Goal: Task Accomplishment & Management: Use online tool/utility

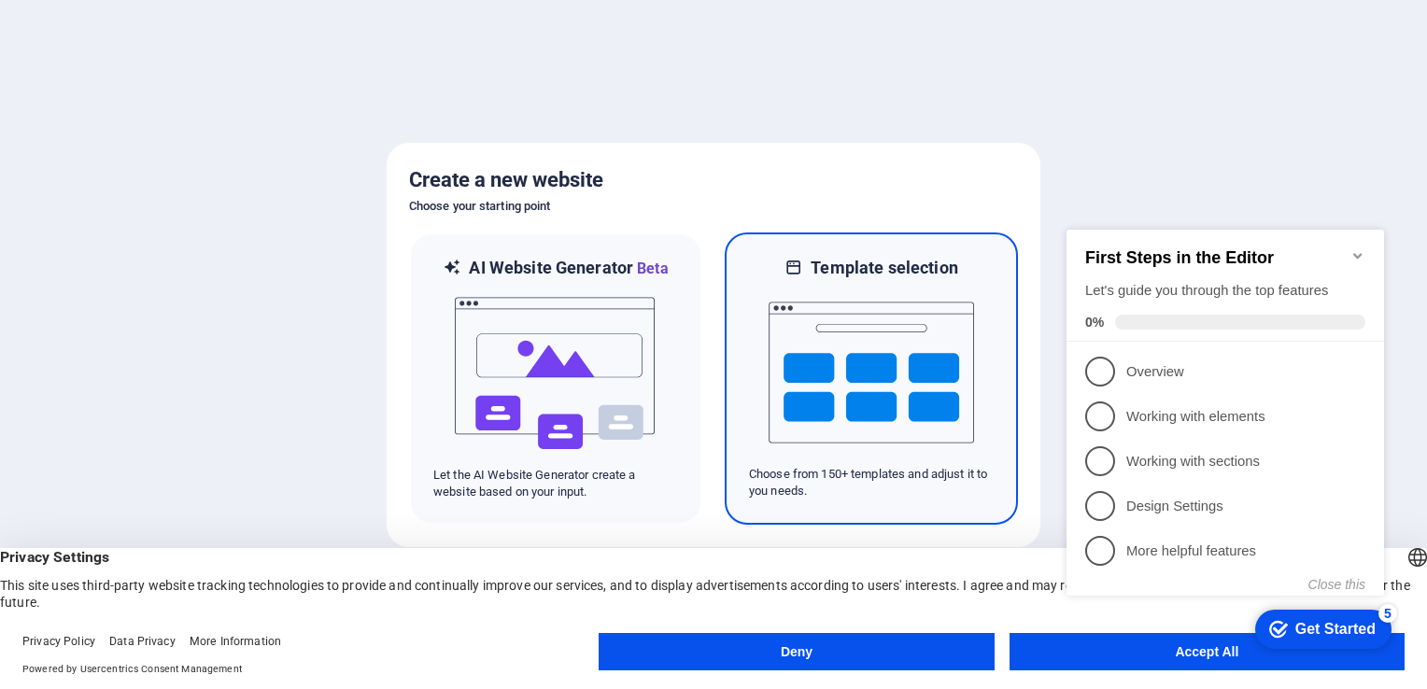
click at [865, 405] on img at bounding box center [870, 372] width 205 height 187
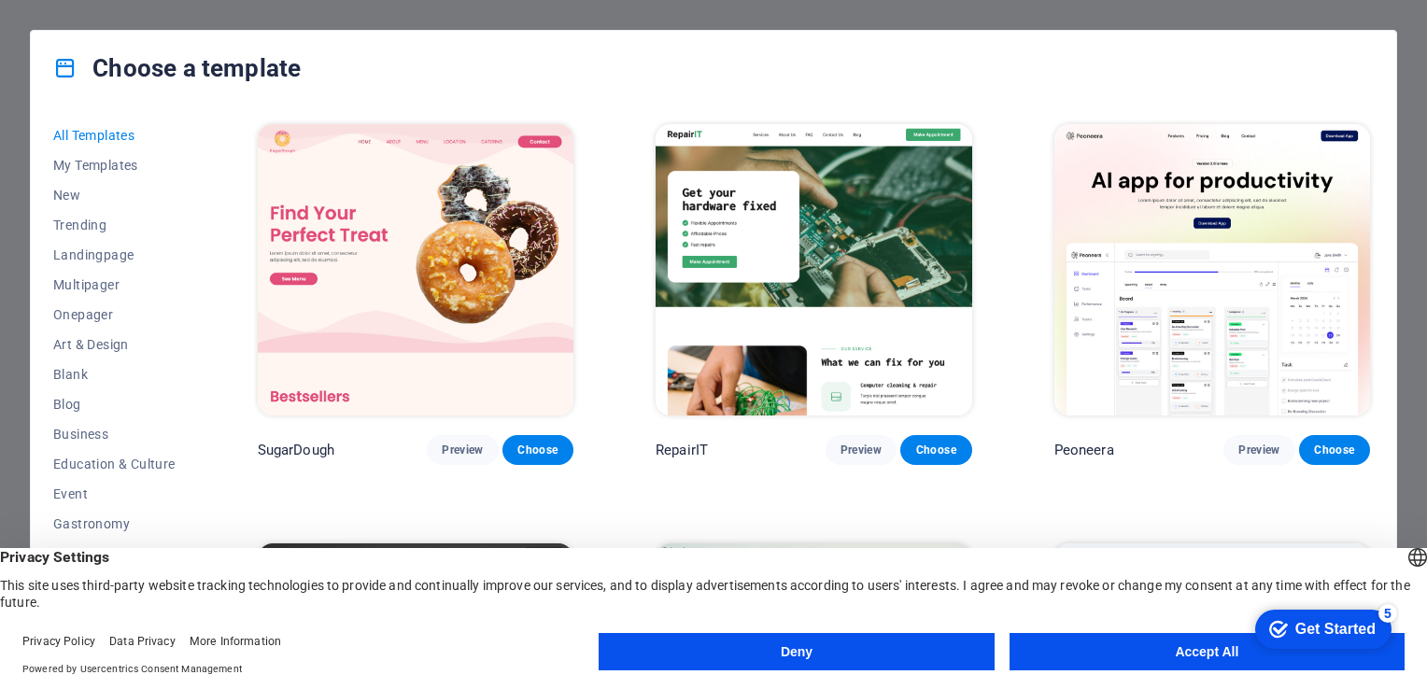
click at [1176, 654] on button "Accept All" at bounding box center [1206, 651] width 395 height 37
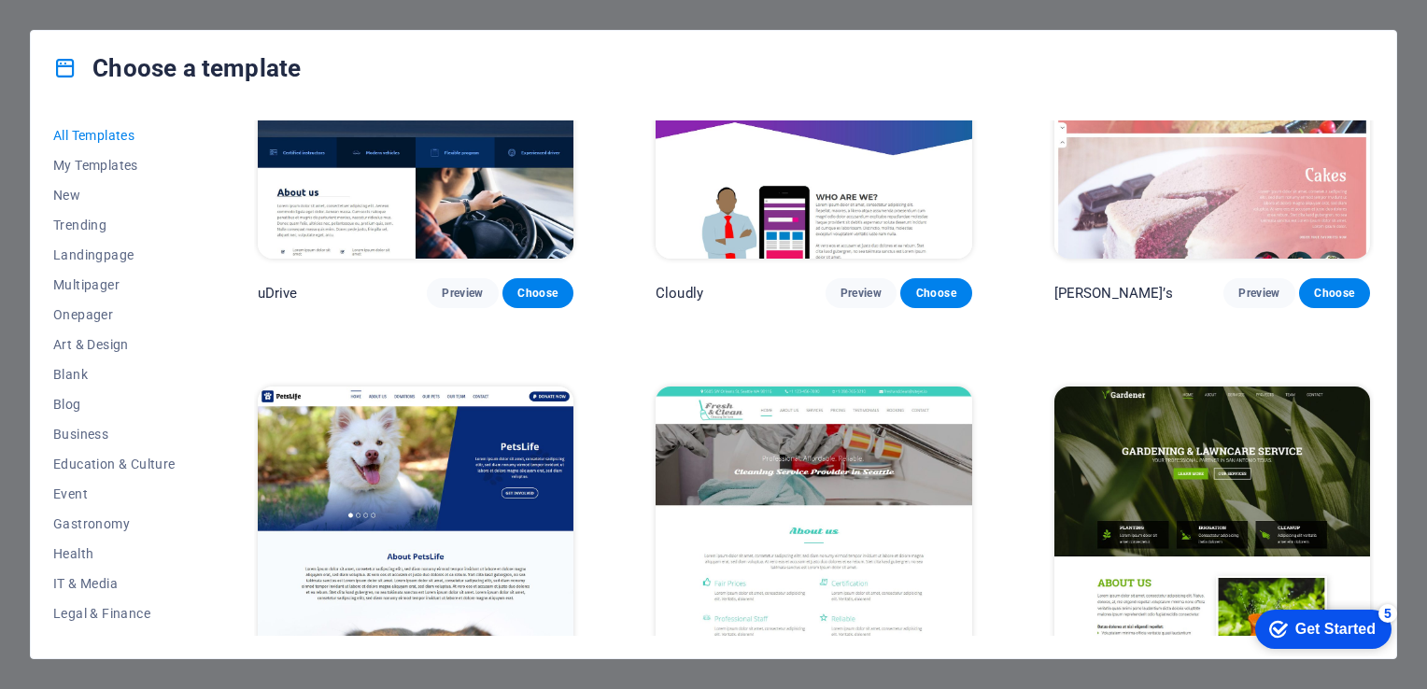
scroll to position [14006, 0]
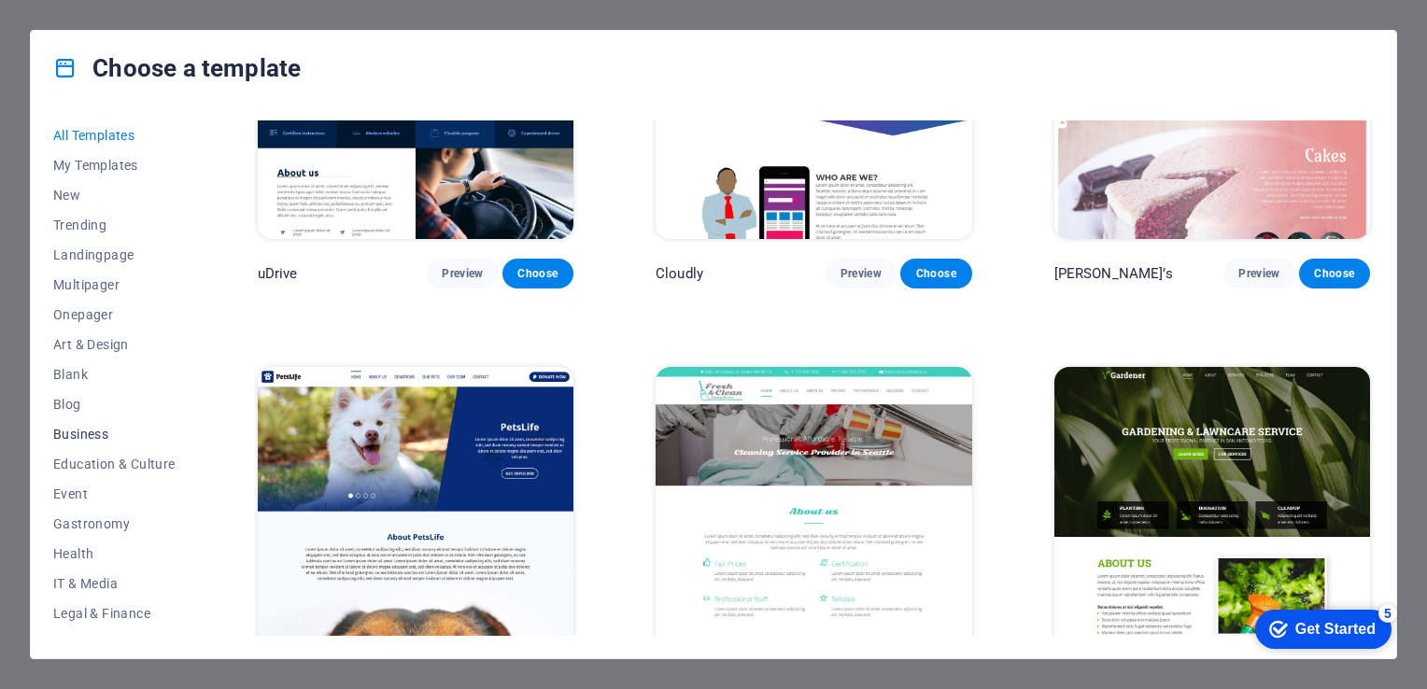
click at [88, 430] on span "Business" at bounding box center [114, 434] width 122 height 15
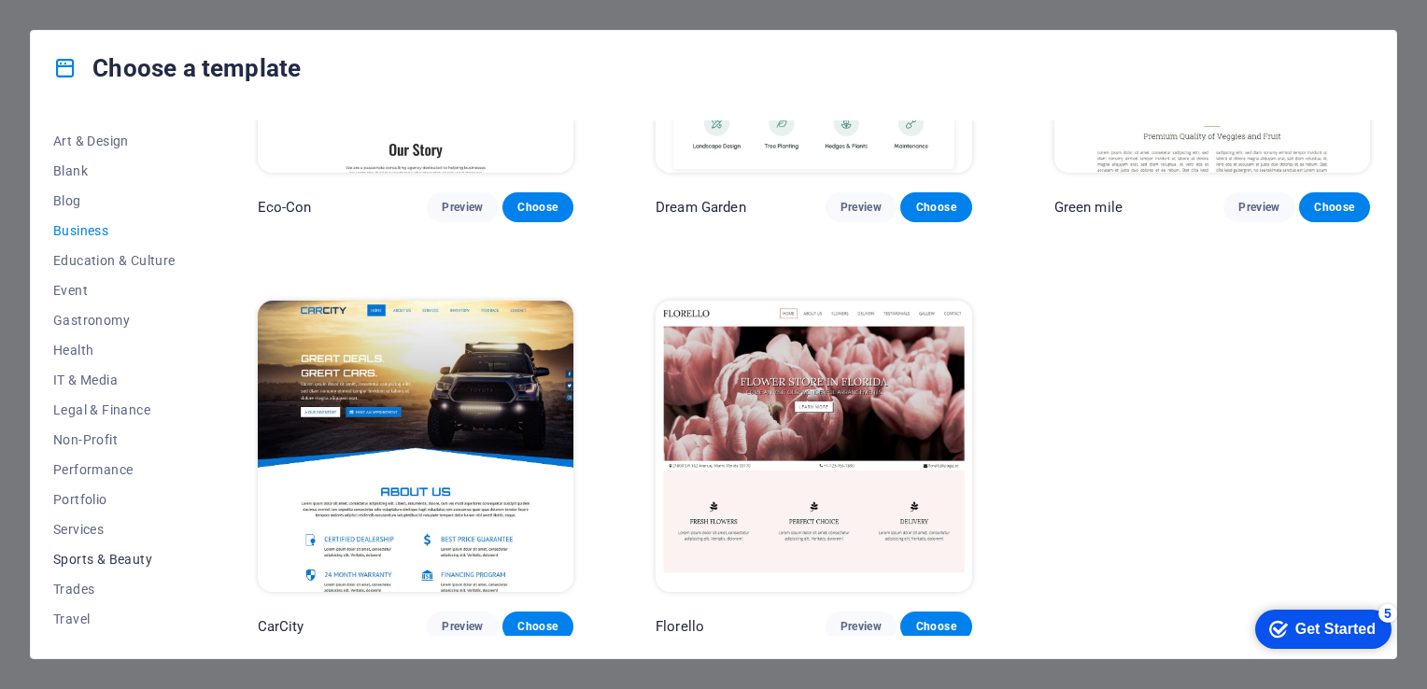
scroll to position [231, 0]
click at [92, 560] on span "Trades" at bounding box center [114, 562] width 122 height 15
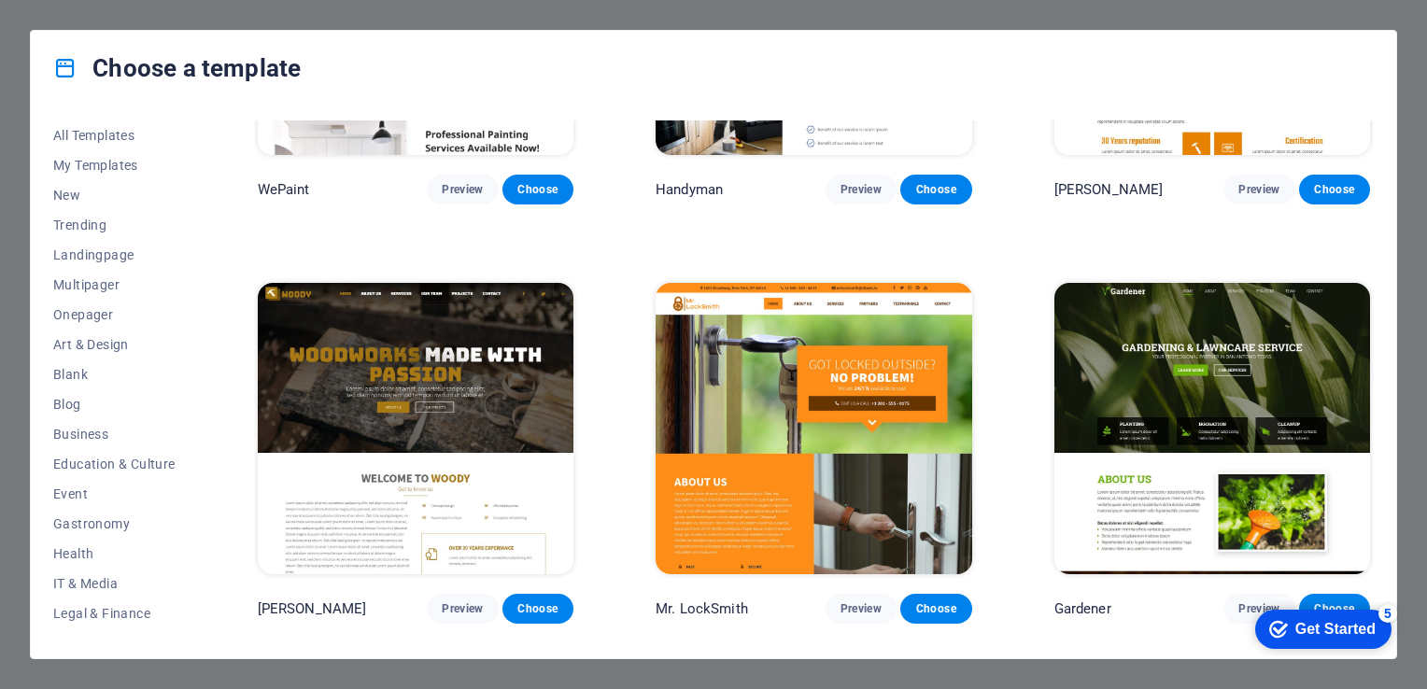
scroll to position [0, 0]
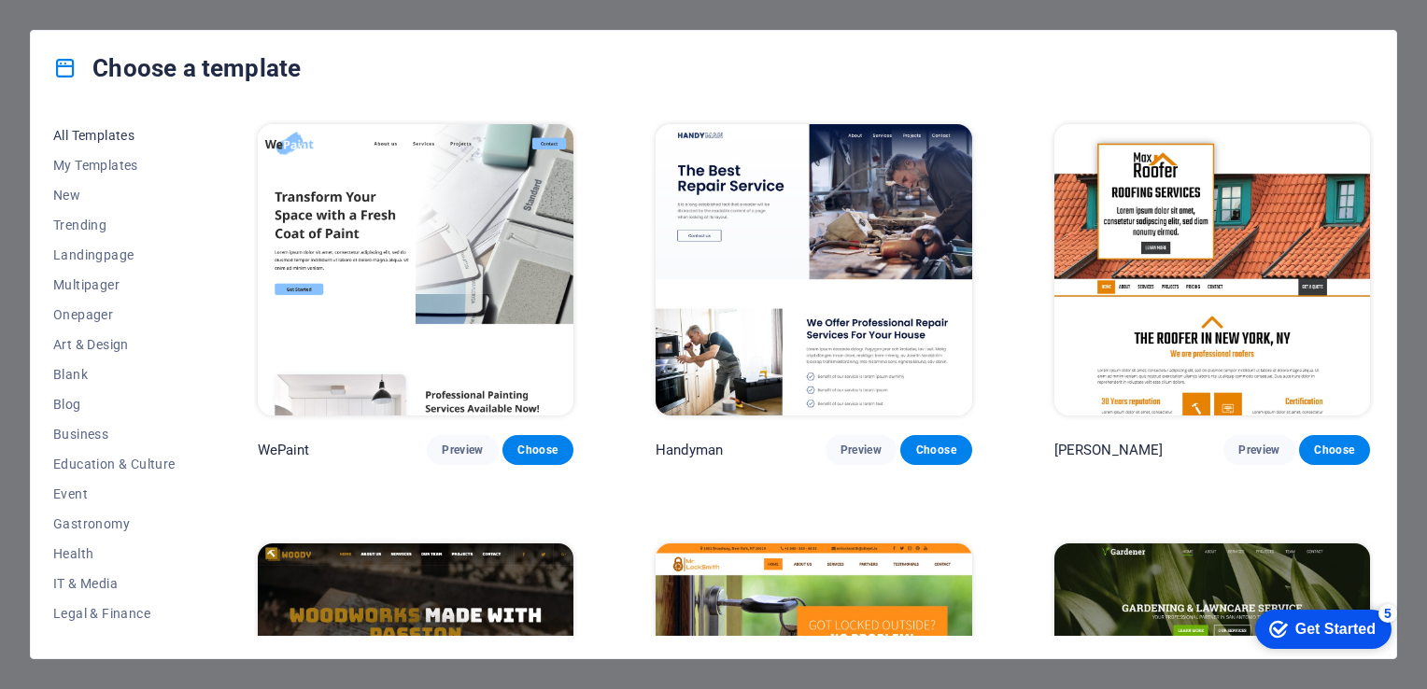
click at [101, 136] on span "All Templates" at bounding box center [114, 135] width 122 height 15
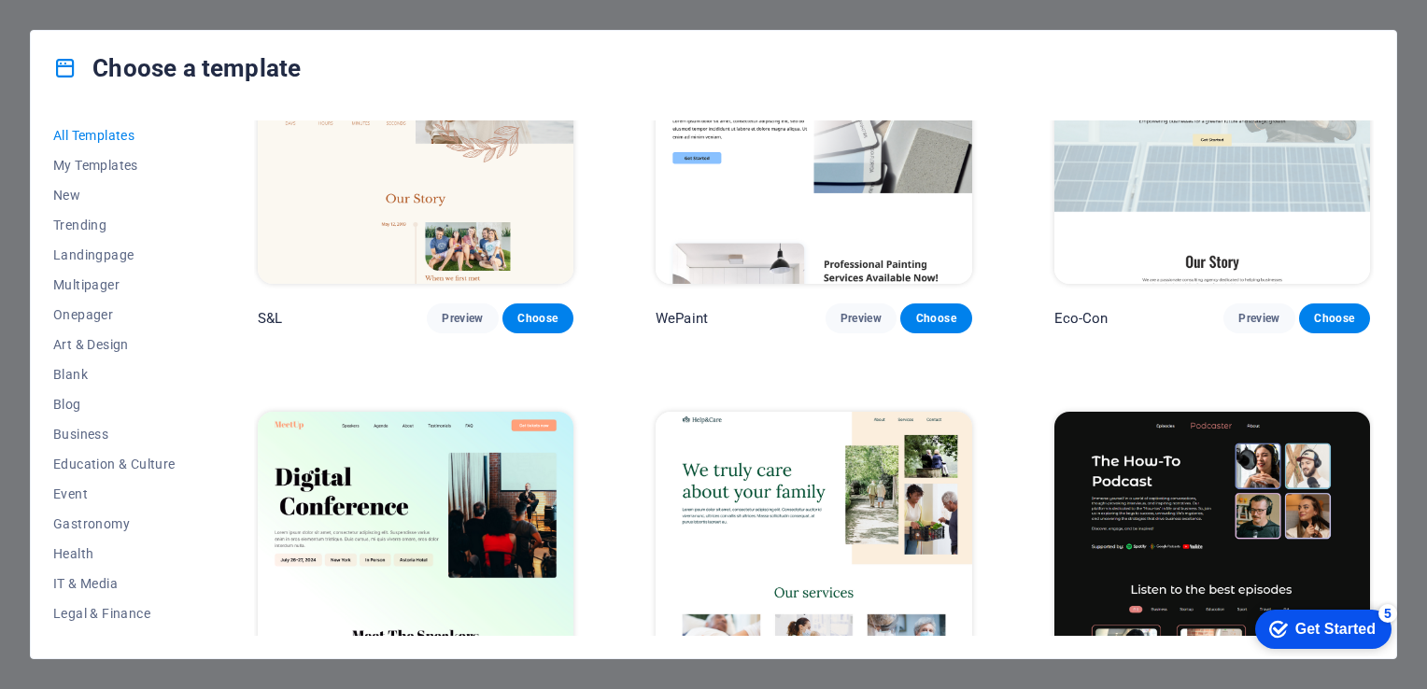
scroll to position [1120, 0]
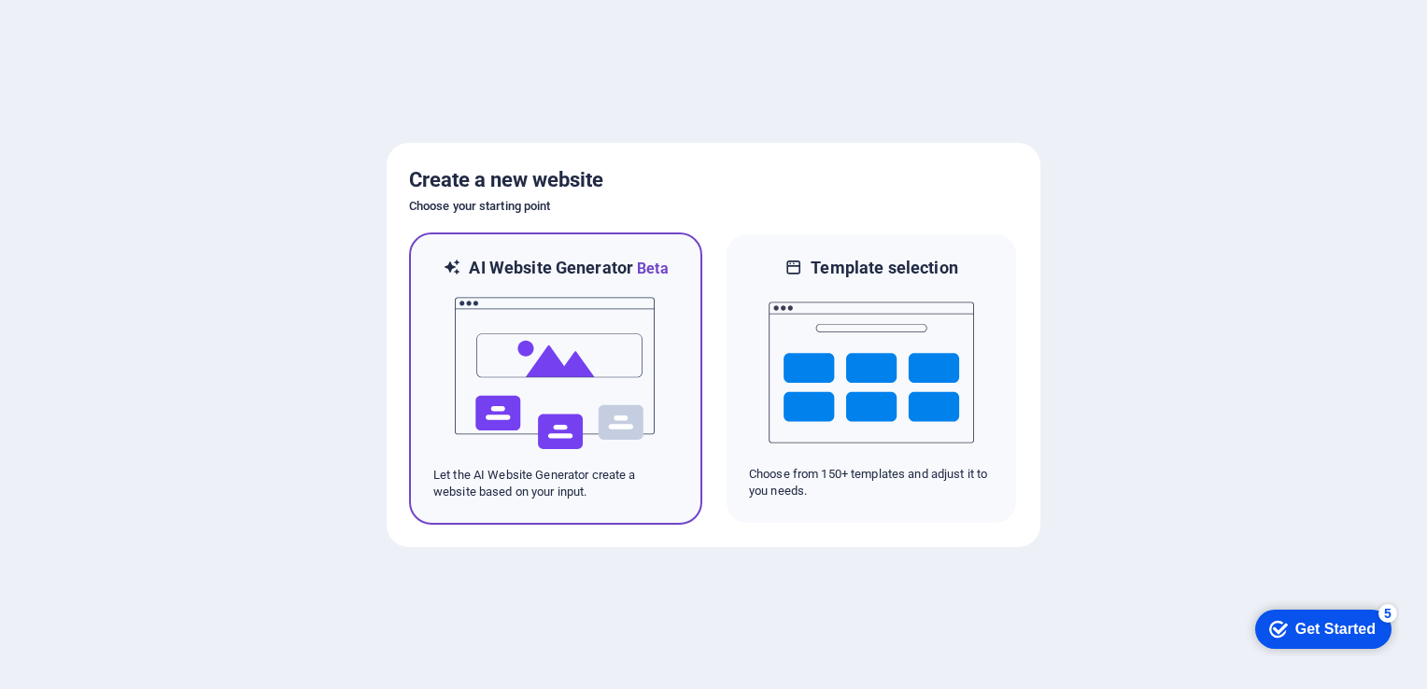
click at [558, 342] on img at bounding box center [555, 373] width 205 height 187
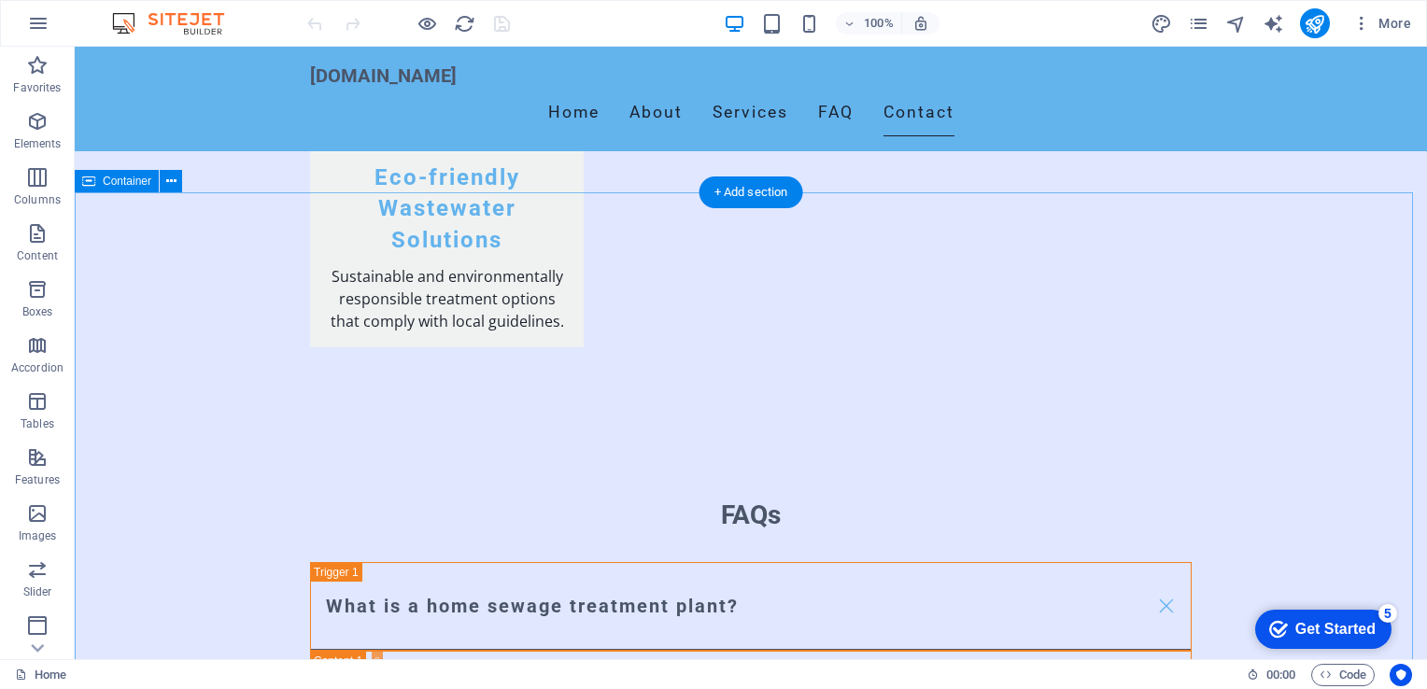
scroll to position [2859, 0]
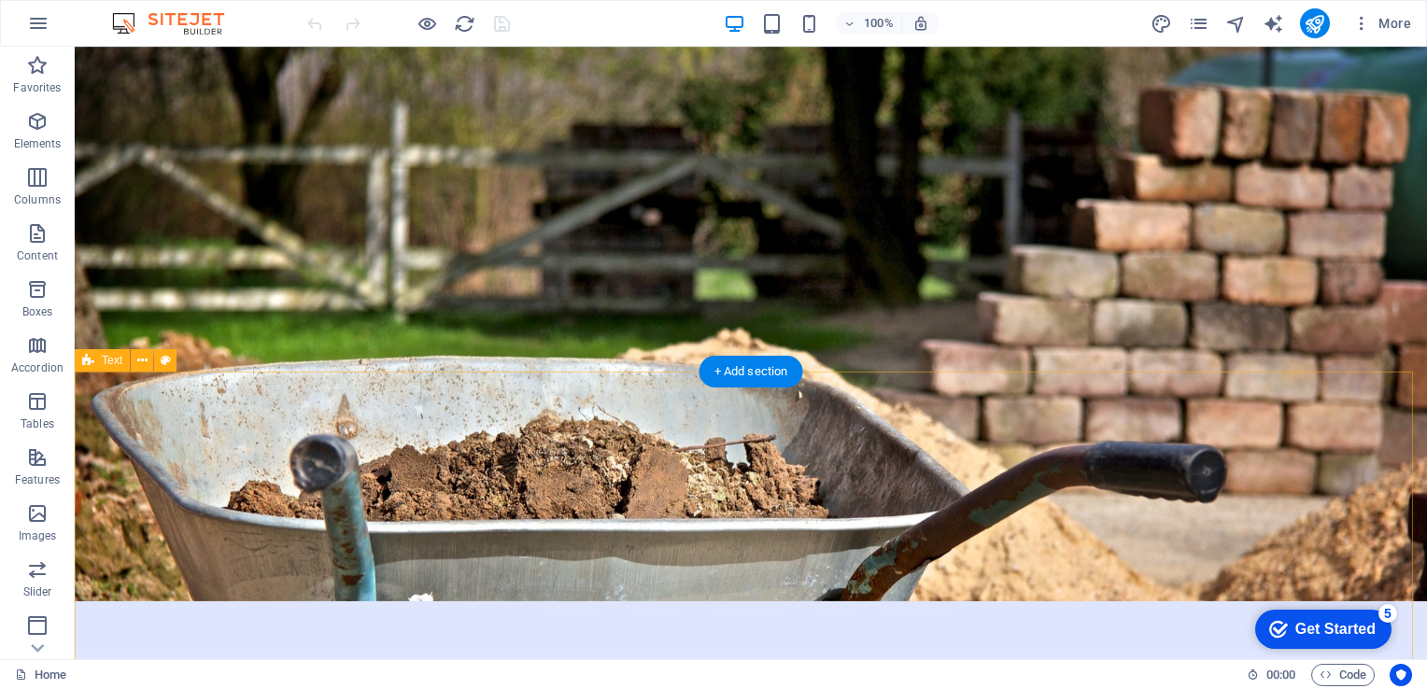
scroll to position [0, 0]
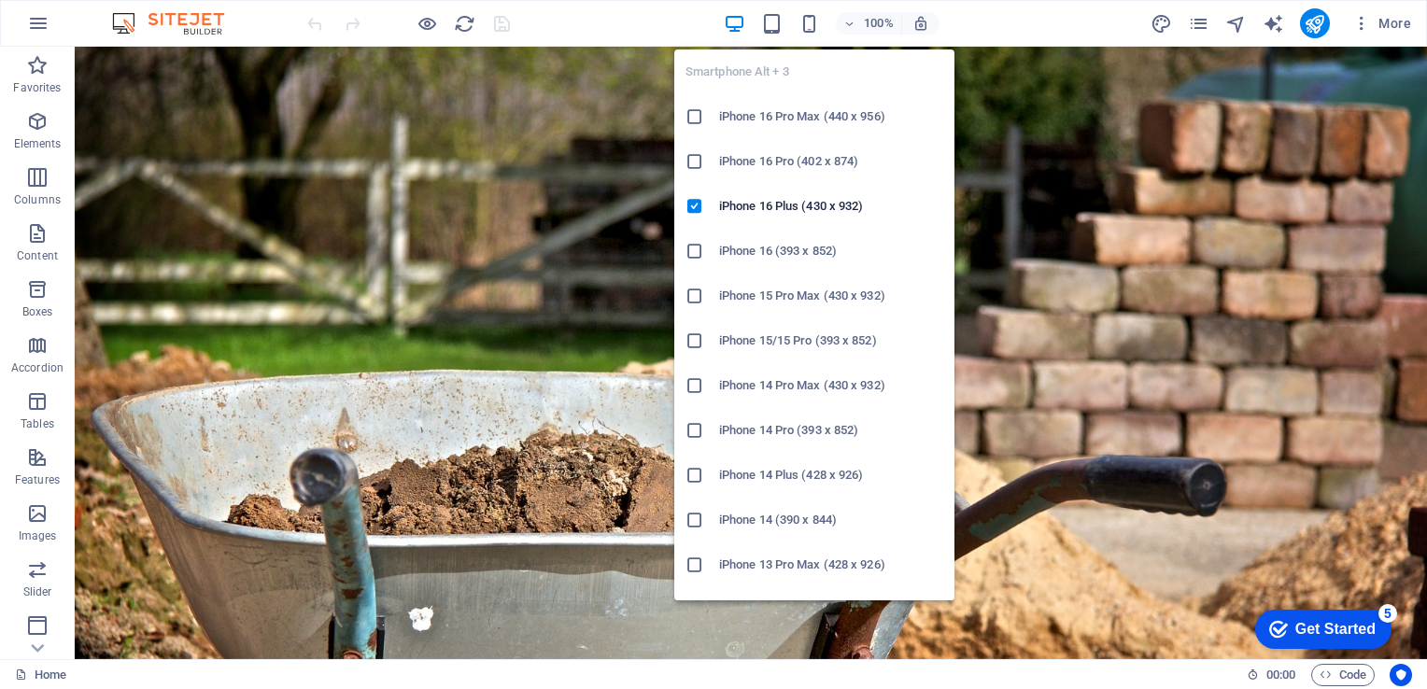
click at [694, 342] on icon at bounding box center [694, 340] width 19 height 19
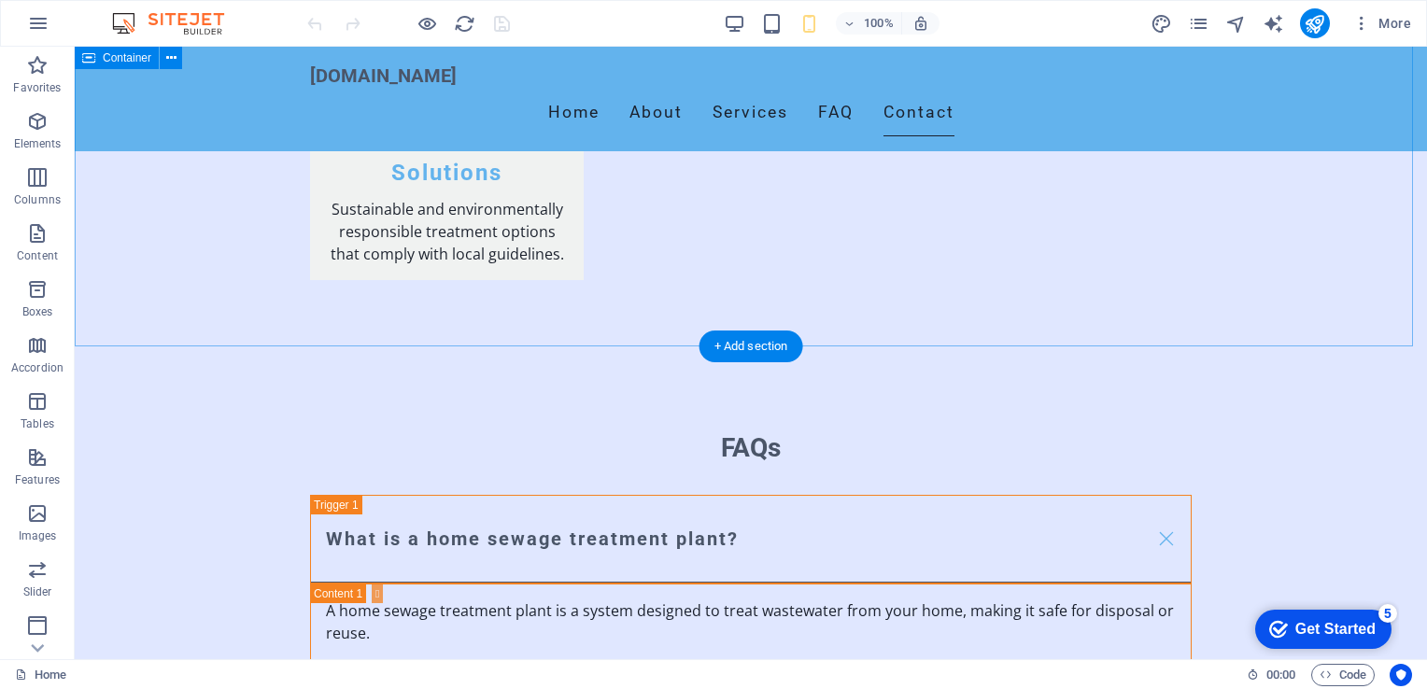
scroll to position [2859, 0]
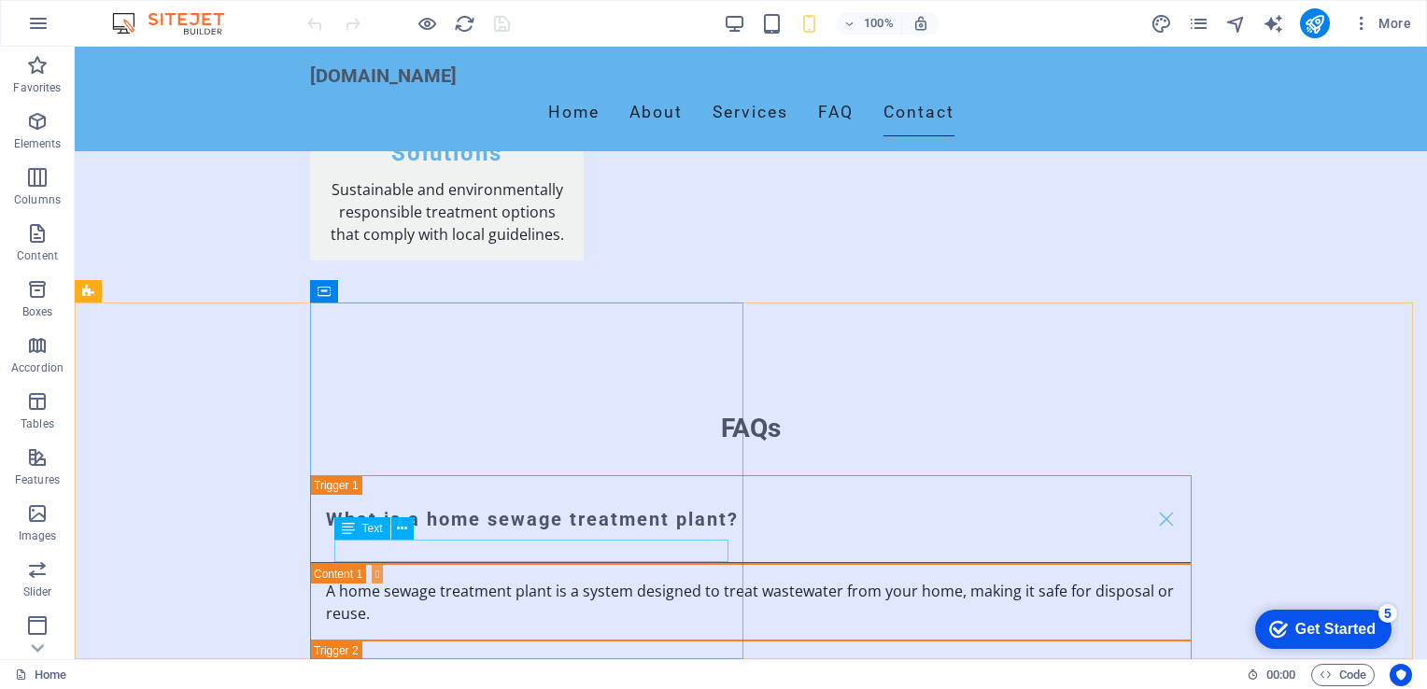
click at [386, 528] on div "Text" at bounding box center [362, 528] width 56 height 22
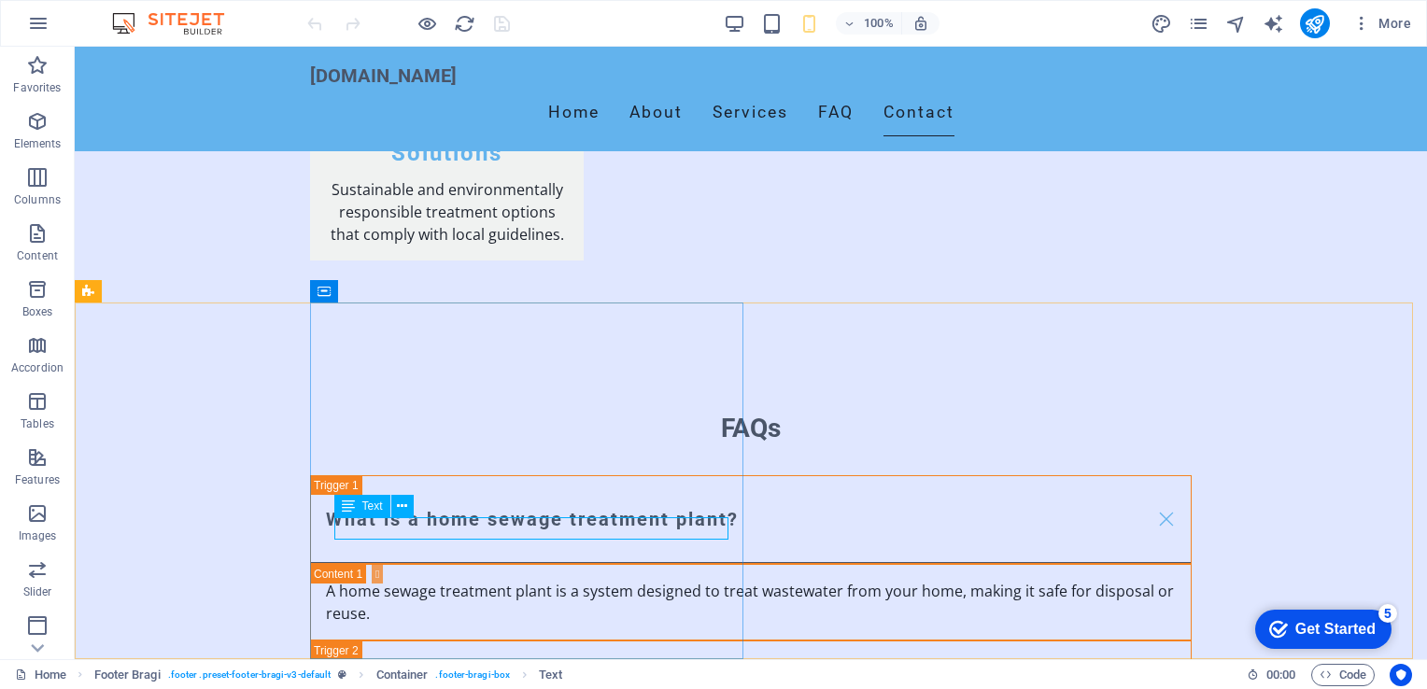
click at [375, 512] on span "Text" at bounding box center [372, 505] width 21 height 11
click at [405, 506] on icon at bounding box center [402, 507] width 10 height 20
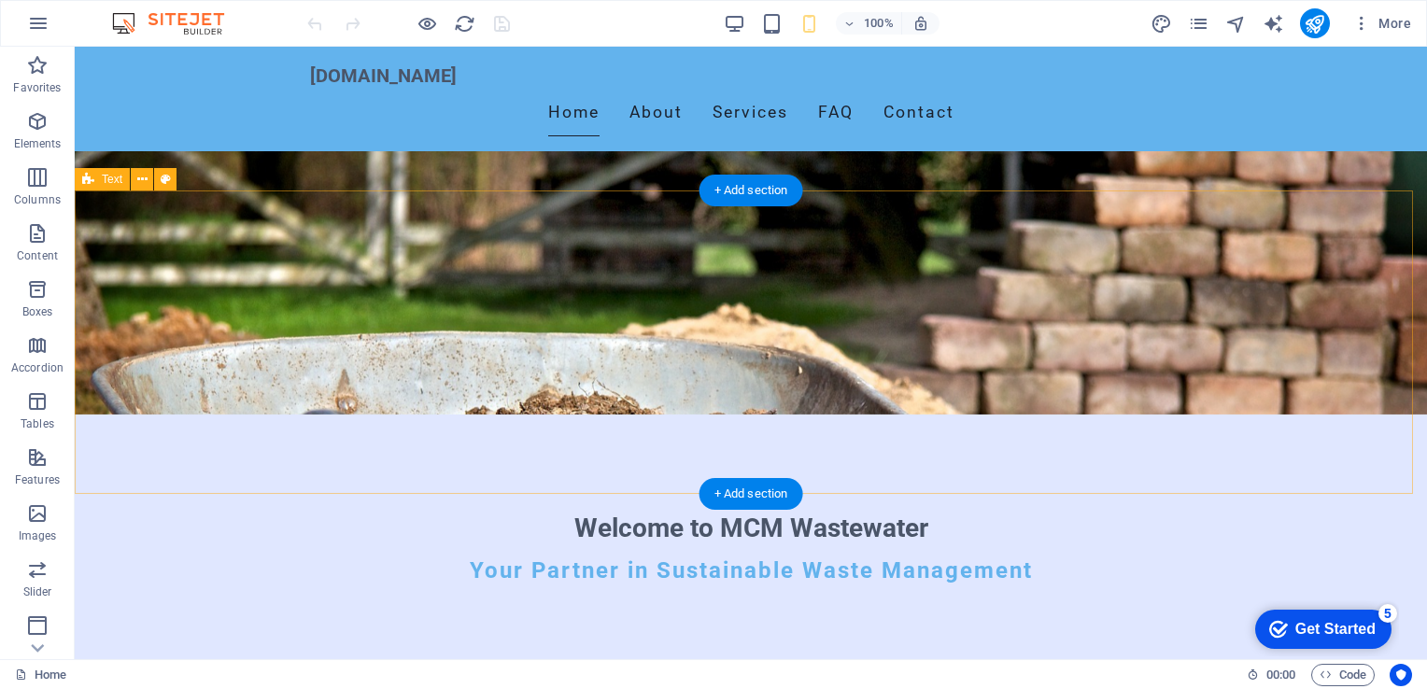
scroll to position [0, 0]
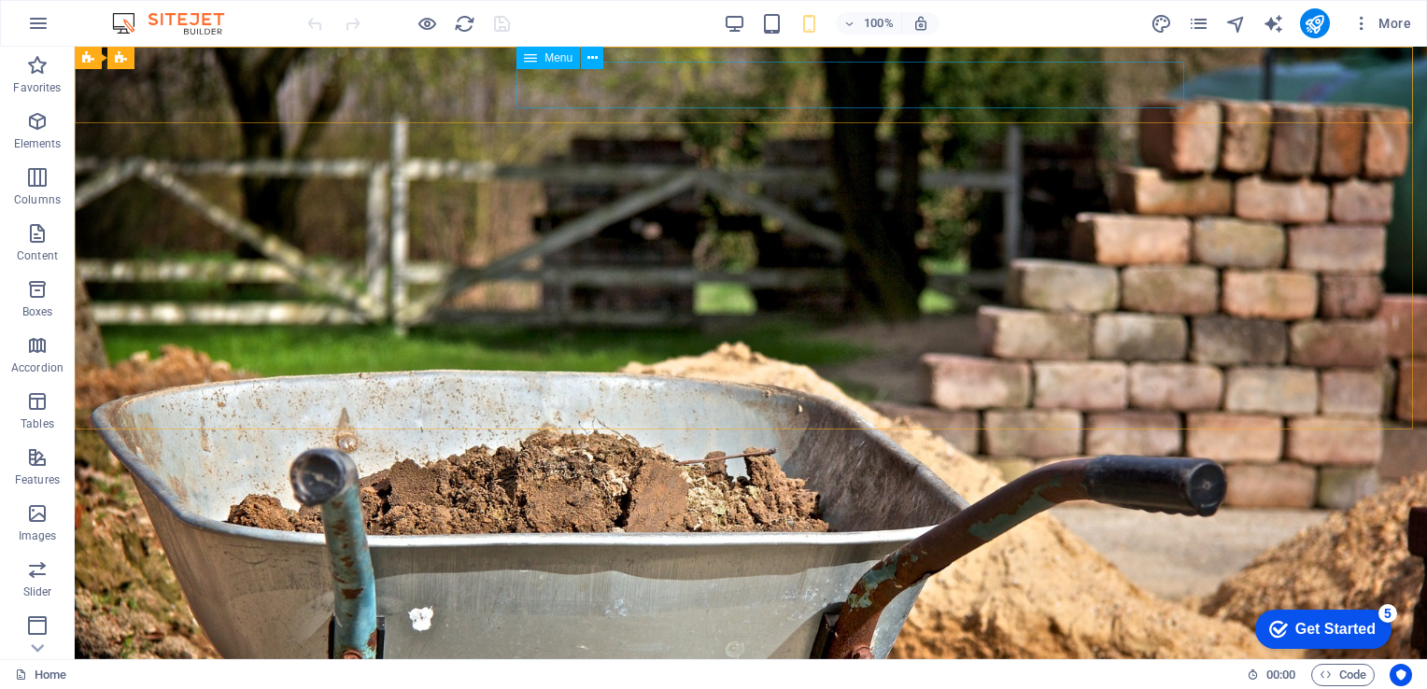
click at [559, 64] on div "Menu" at bounding box center [547, 58] width 63 height 22
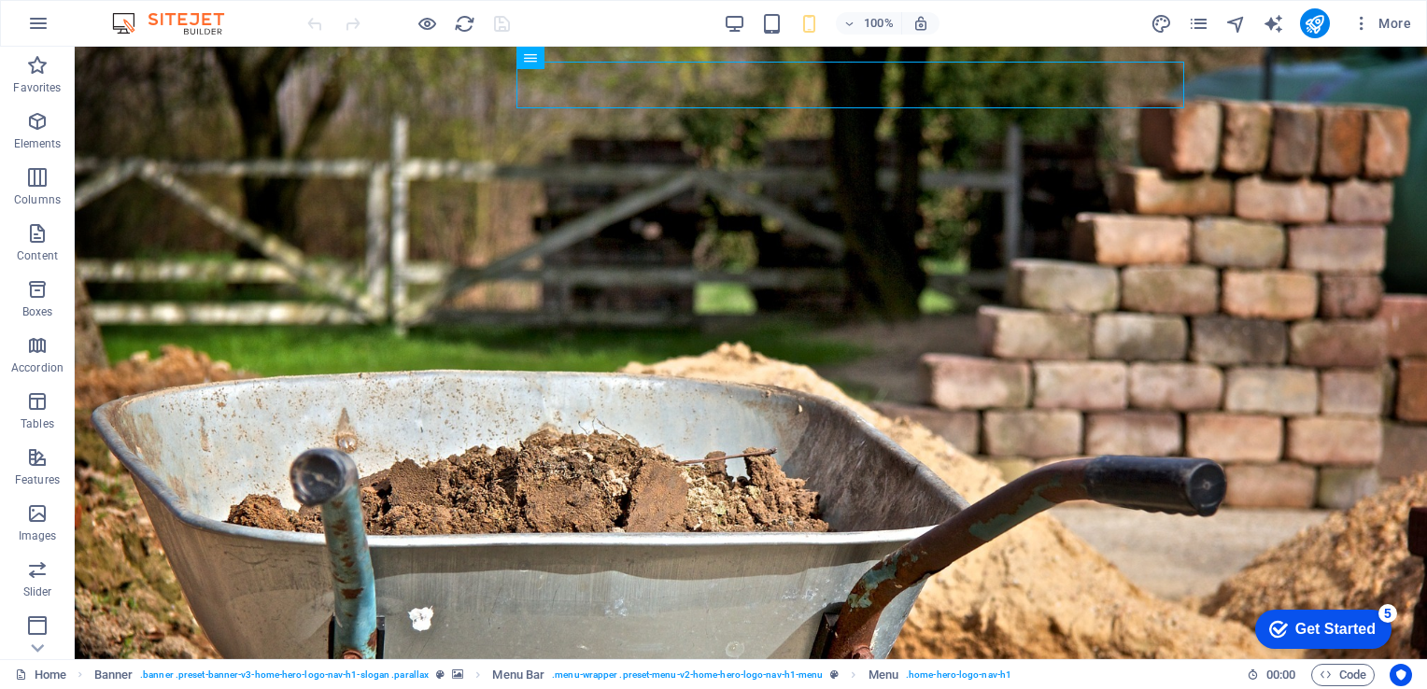
click at [505, 24] on div at bounding box center [407, 23] width 209 height 30
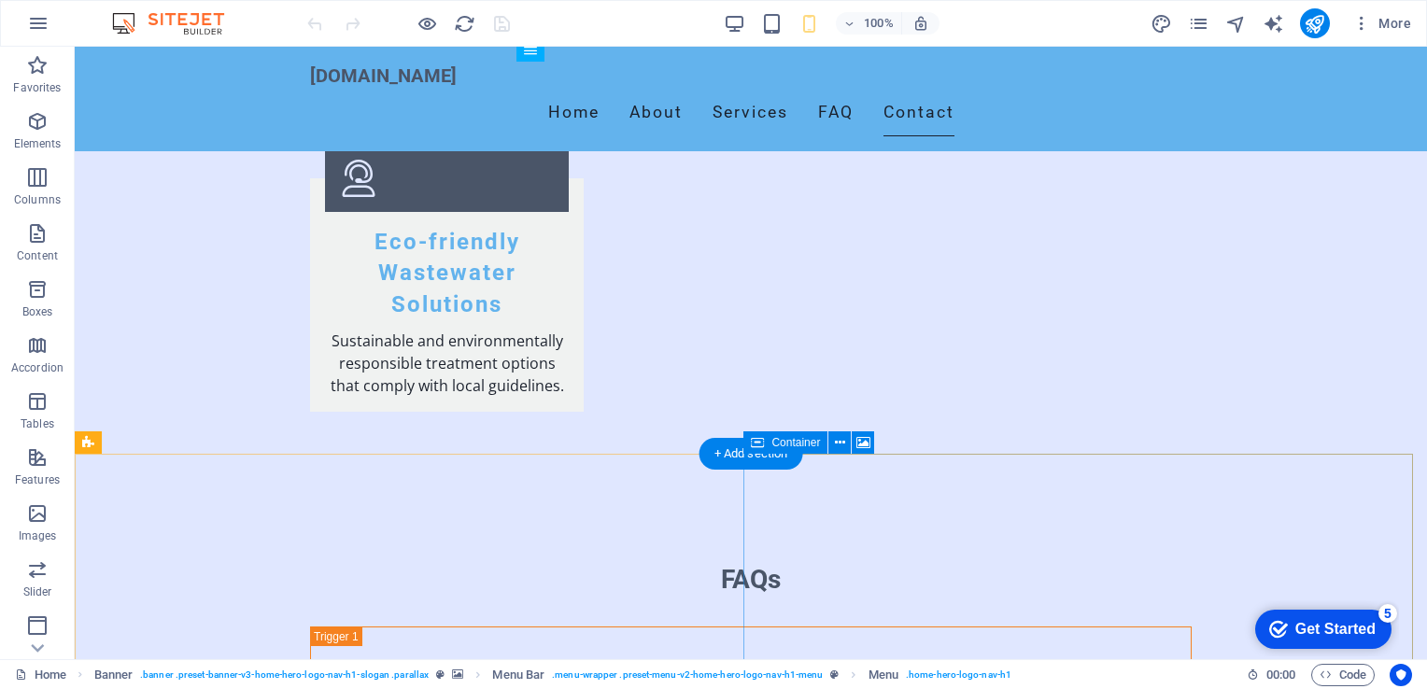
scroll to position [2801, 0]
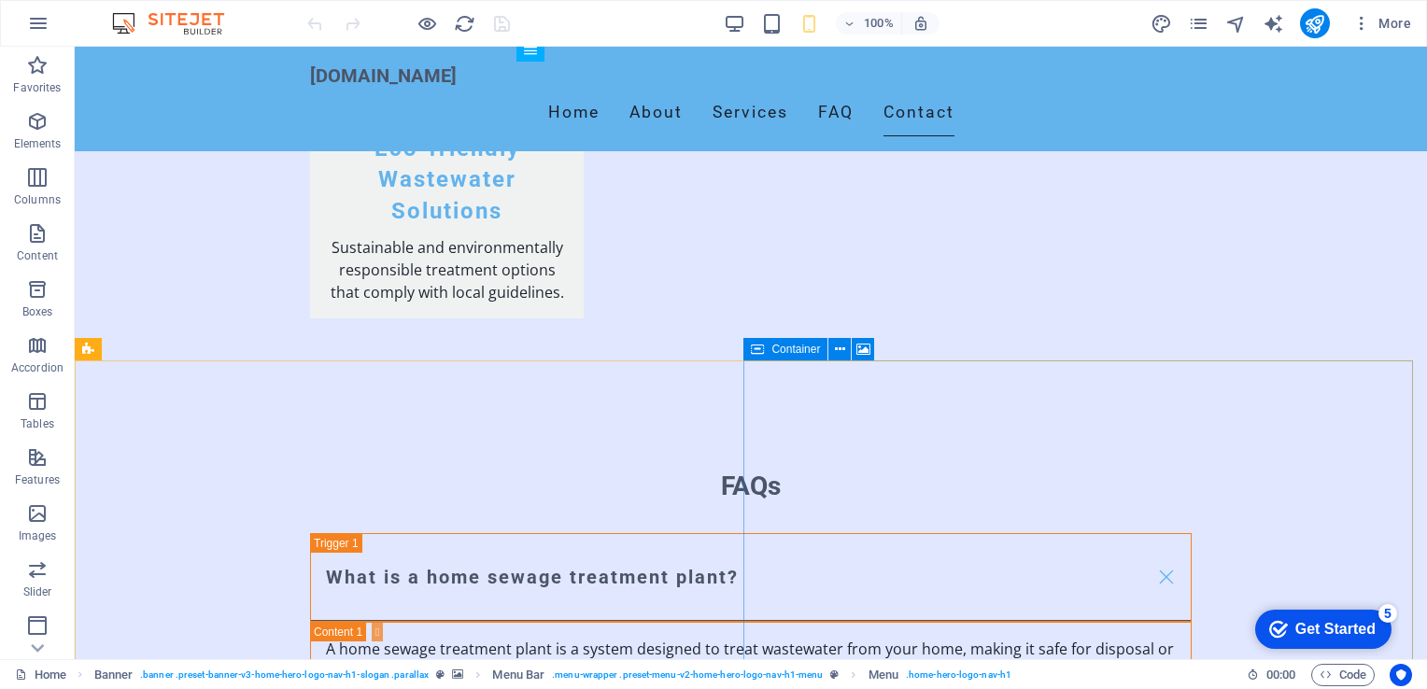
click at [796, 348] on span "Container" at bounding box center [795, 349] width 49 height 11
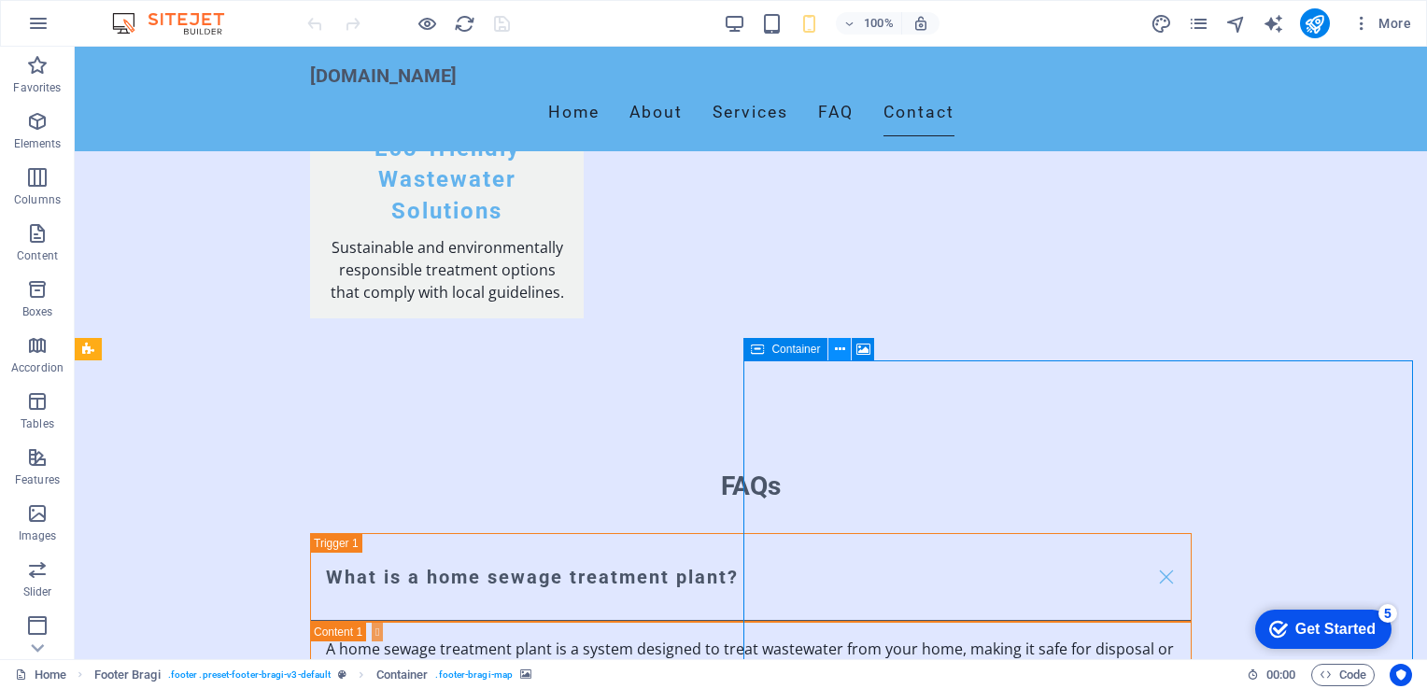
click at [840, 347] on icon at bounding box center [840, 350] width 10 height 20
click at [404, 347] on icon at bounding box center [406, 350] width 10 height 20
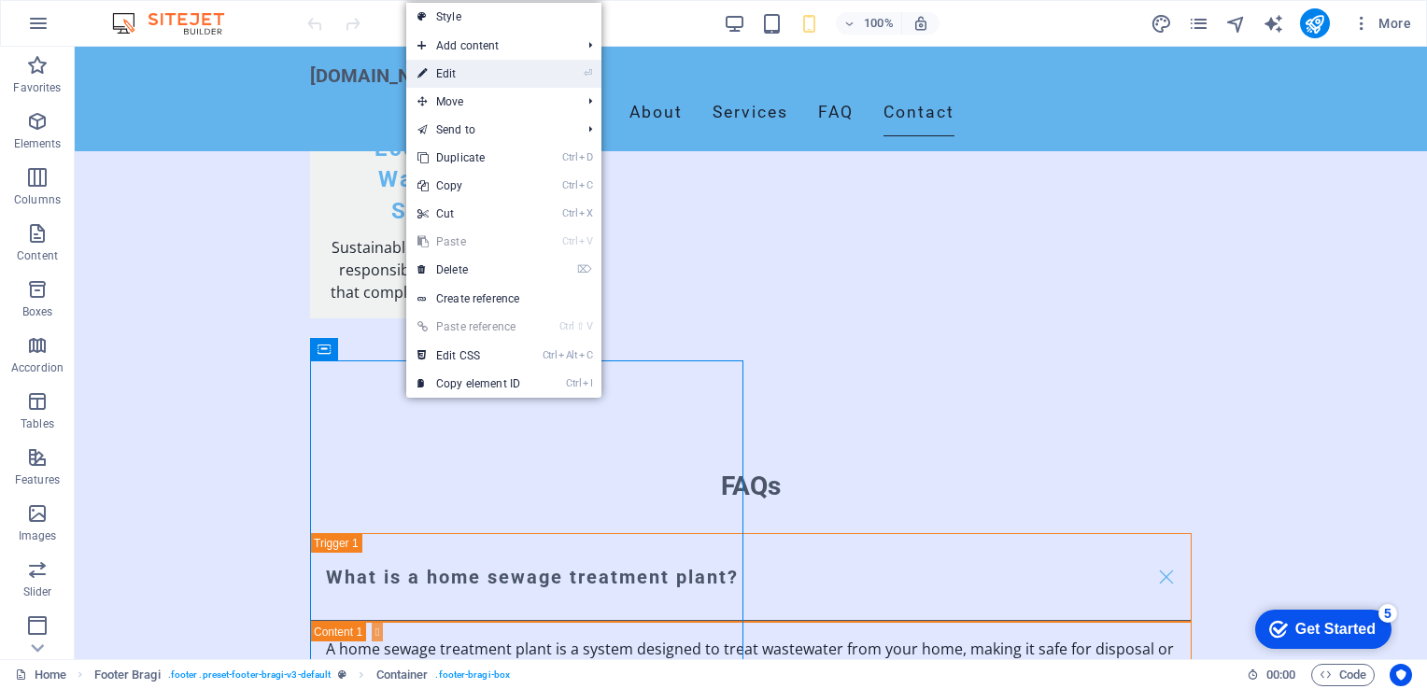
click at [448, 76] on link "⏎ Edit" at bounding box center [468, 74] width 125 height 28
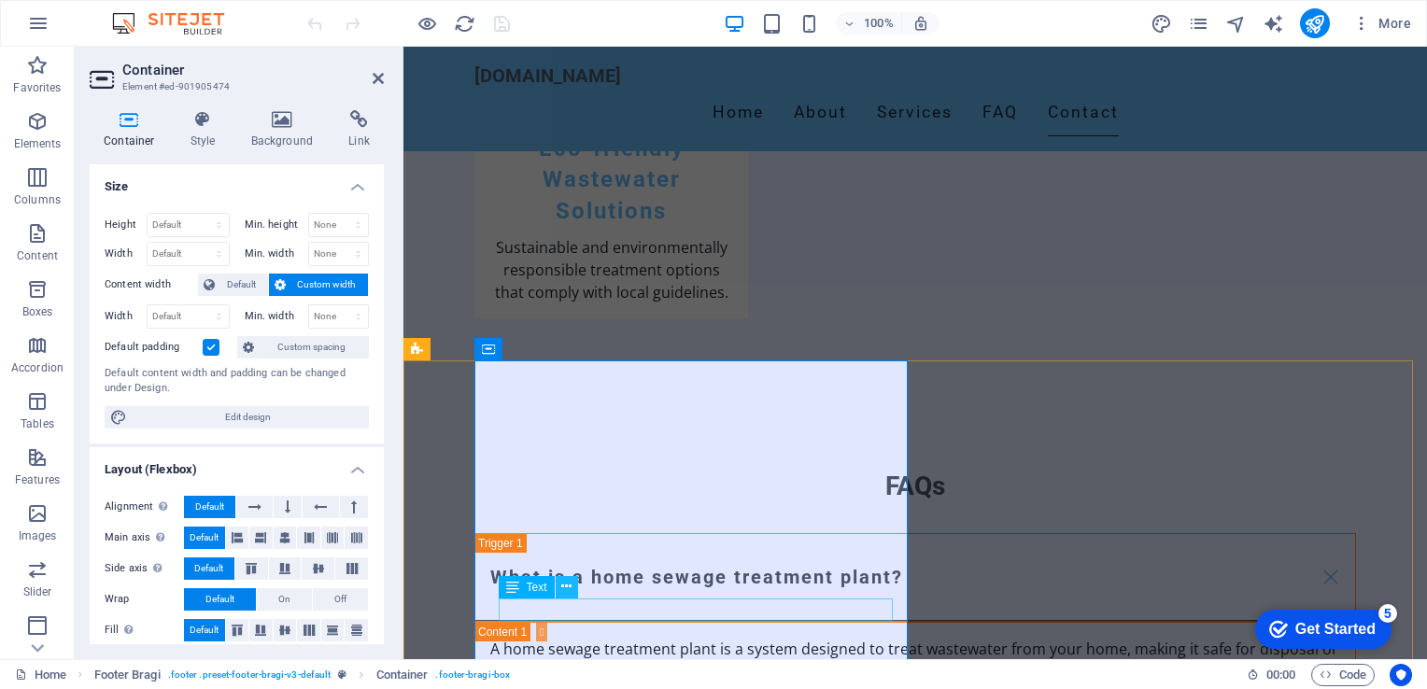
click at [568, 589] on icon at bounding box center [566, 587] width 10 height 20
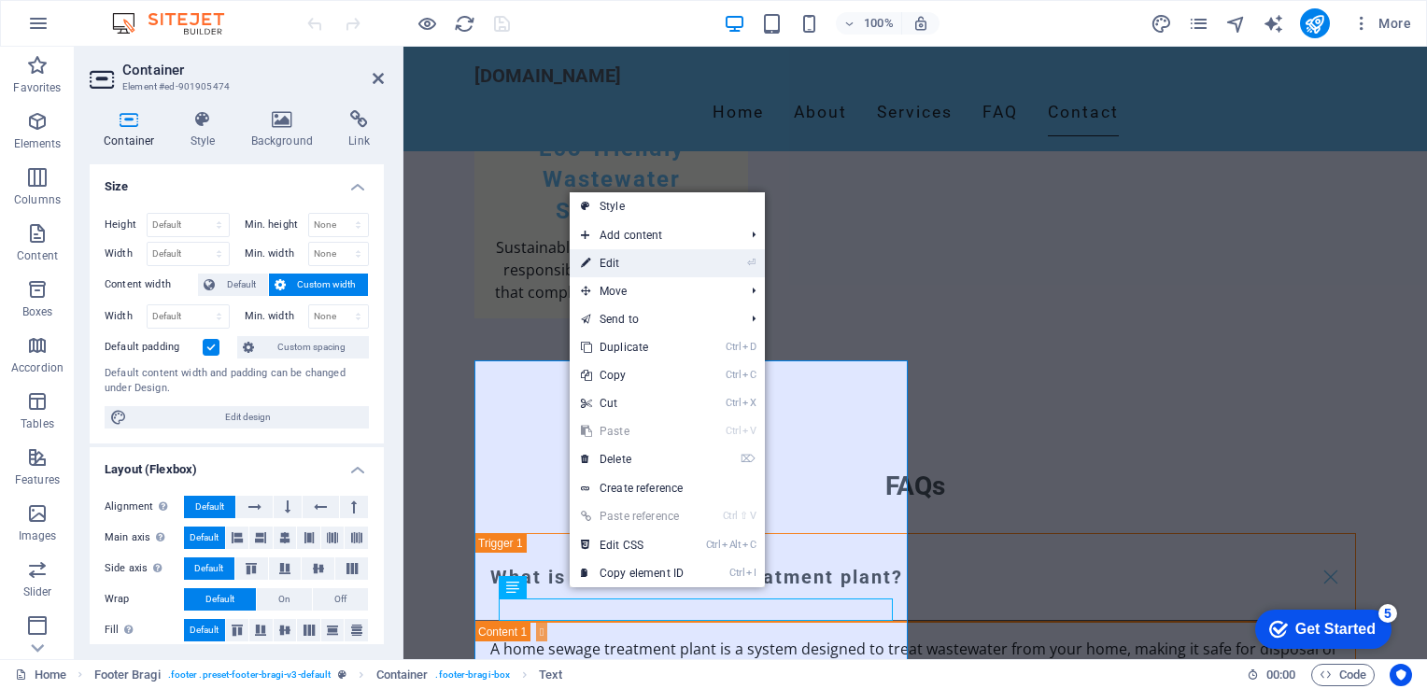
click at [628, 261] on link "⏎ Edit" at bounding box center [632, 263] width 125 height 28
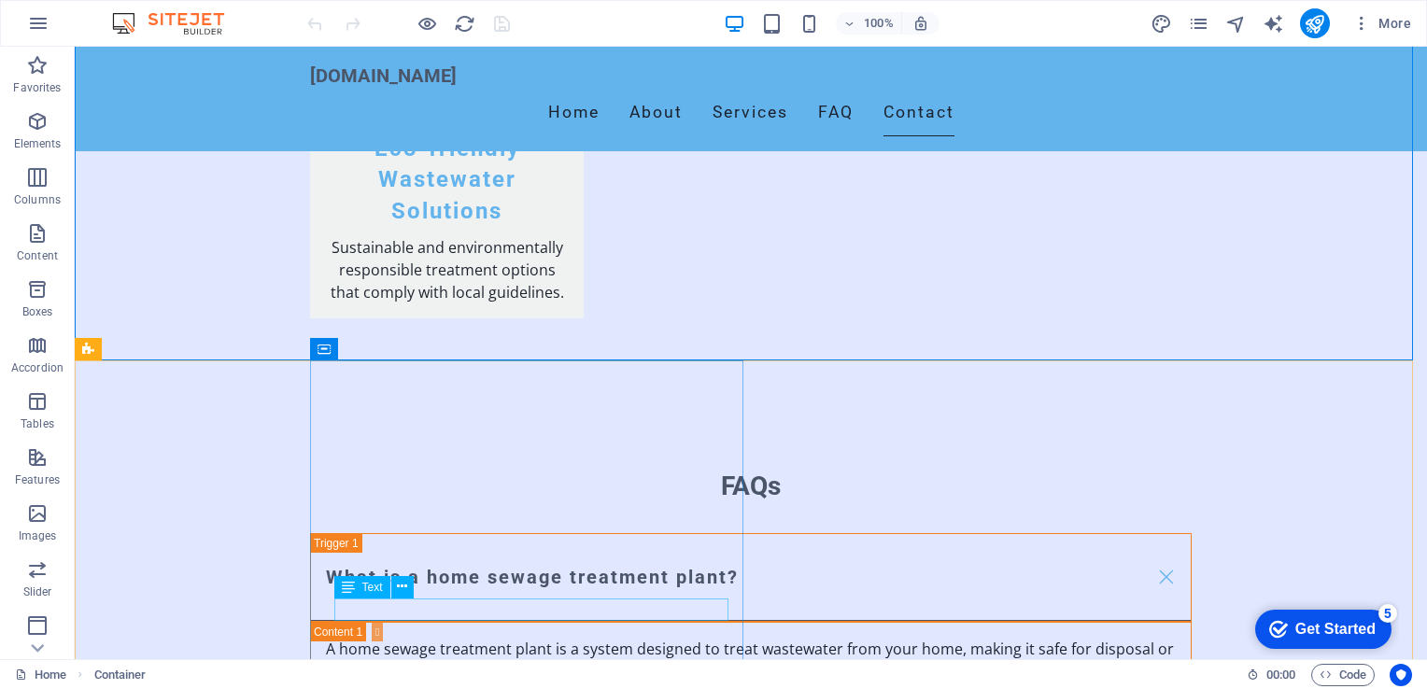
click at [372, 588] on span "Text" at bounding box center [372, 587] width 21 height 11
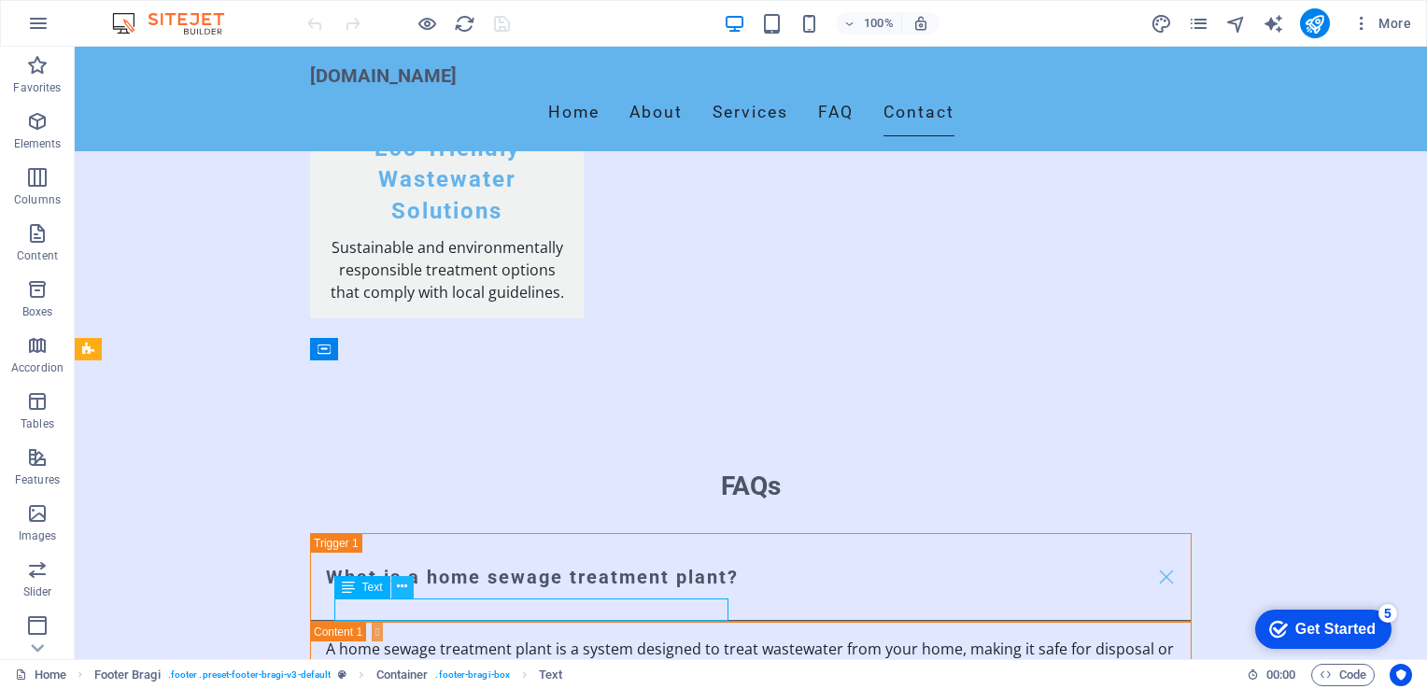
click at [402, 588] on icon at bounding box center [402, 587] width 10 height 20
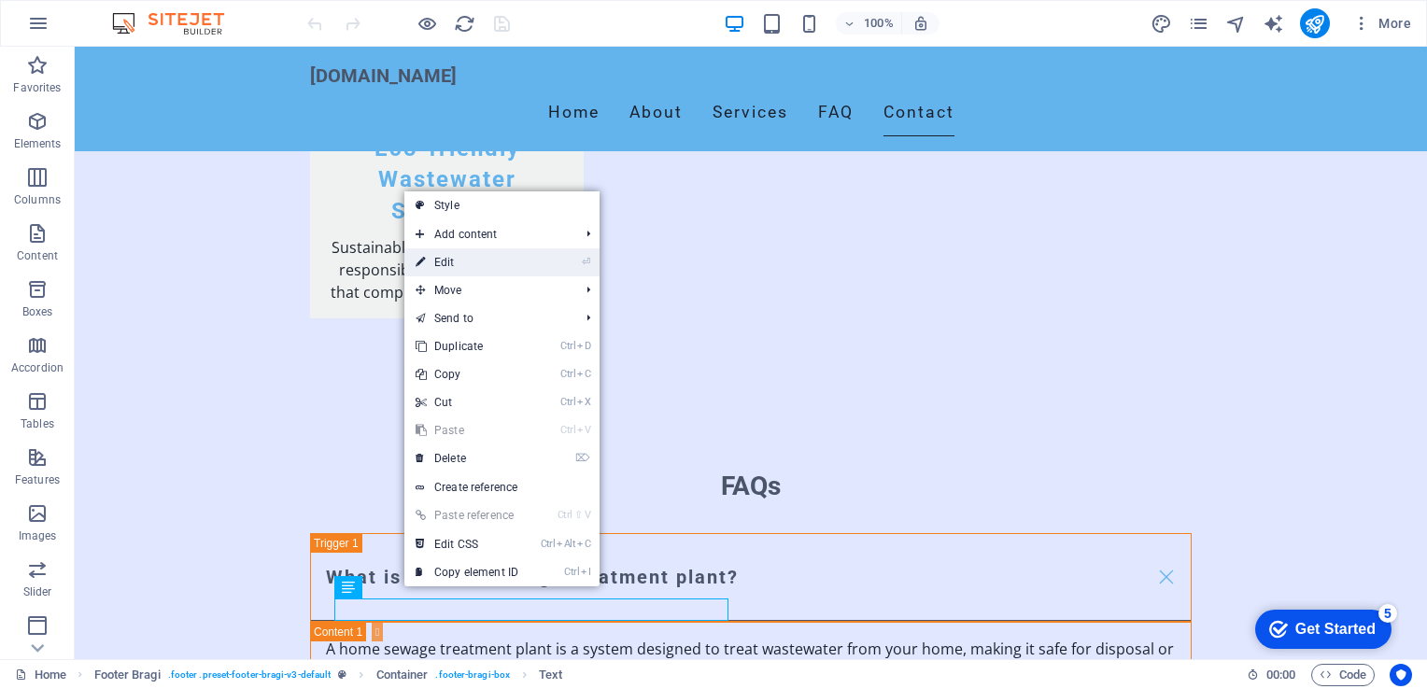
click at [456, 263] on link "⏎ Edit" at bounding box center [466, 262] width 125 height 28
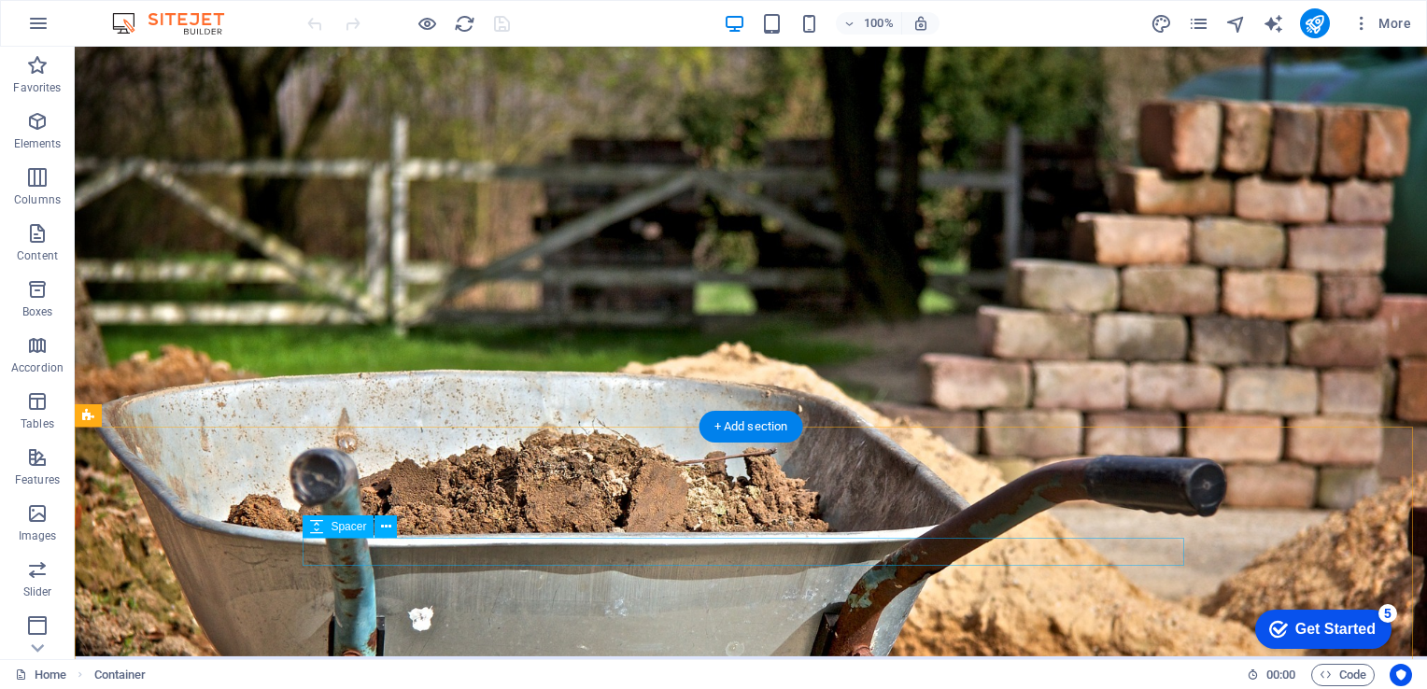
scroll to position [0, 0]
